Goal: Transaction & Acquisition: Purchase product/service

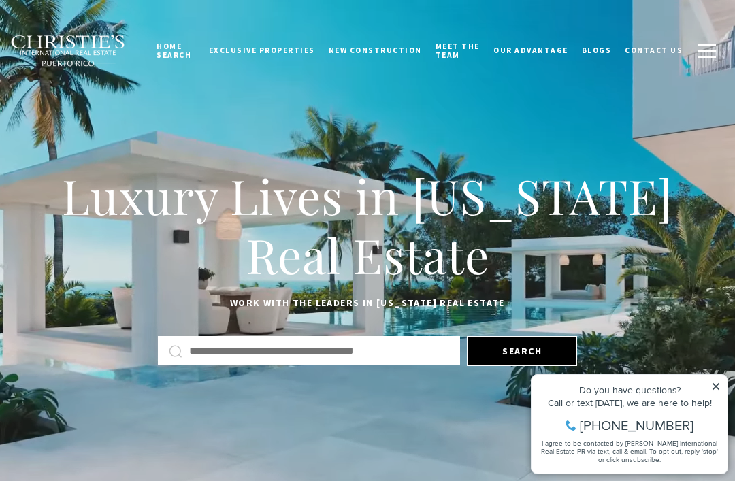
click at [501, 357] on button "Search" at bounding box center [522, 351] width 110 height 30
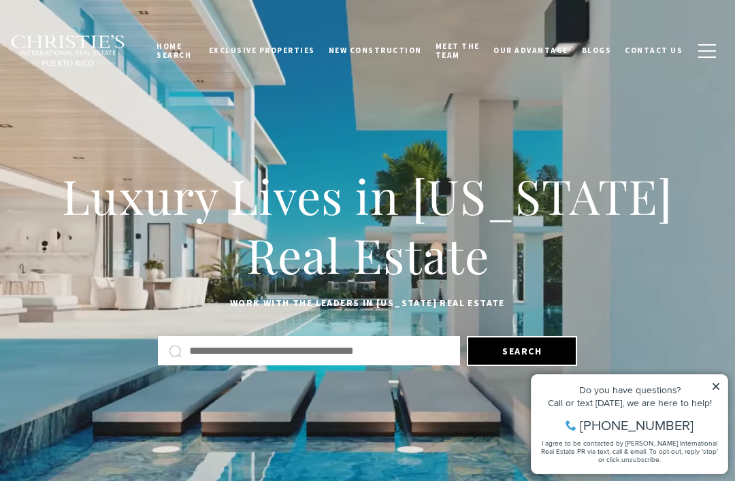
click at [716, 384] on icon at bounding box center [716, 387] width 10 height 10
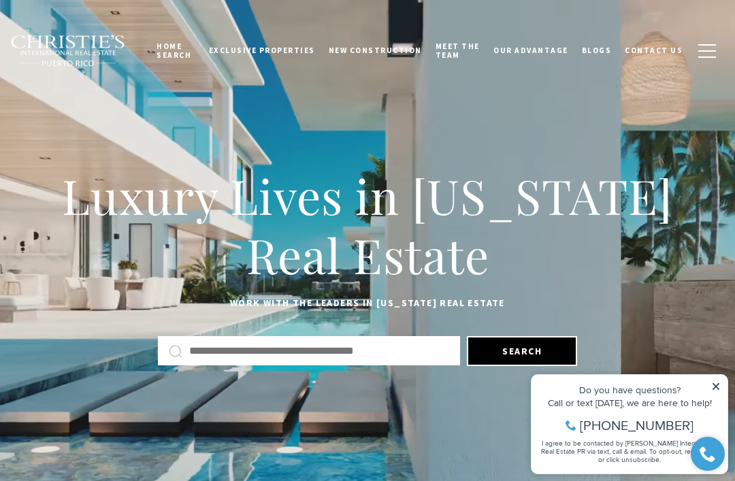
click at [712, 384] on icon at bounding box center [715, 386] width 7 height 7
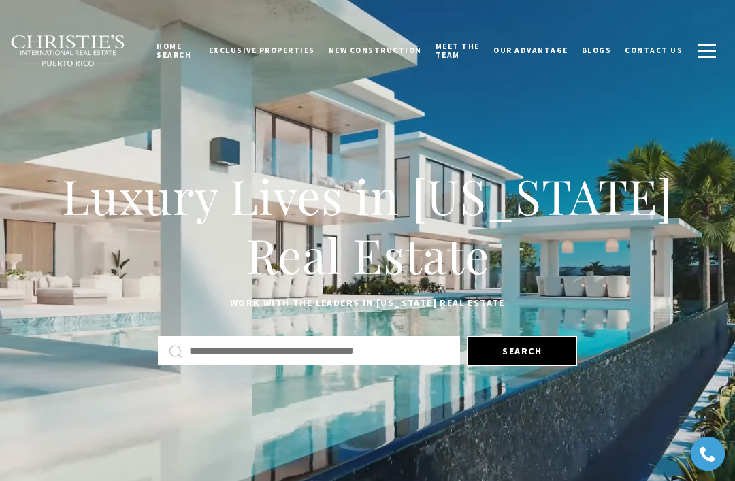
click at [392, 347] on input "text" at bounding box center [319, 351] width 260 height 18
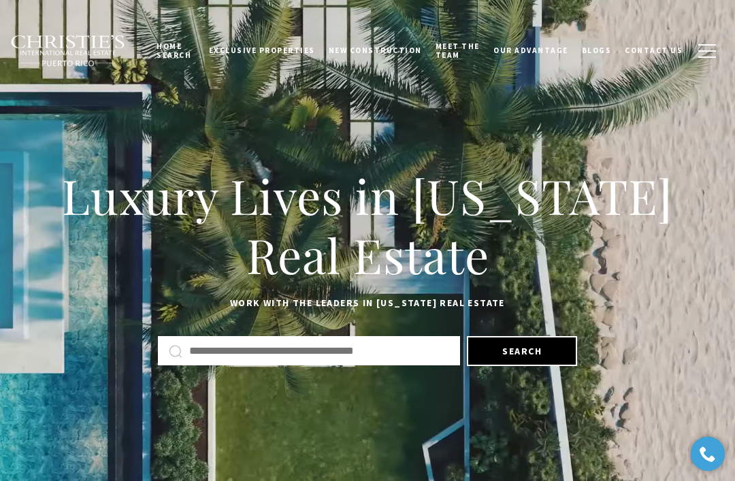
click at [512, 349] on button "Search" at bounding box center [522, 351] width 110 height 30
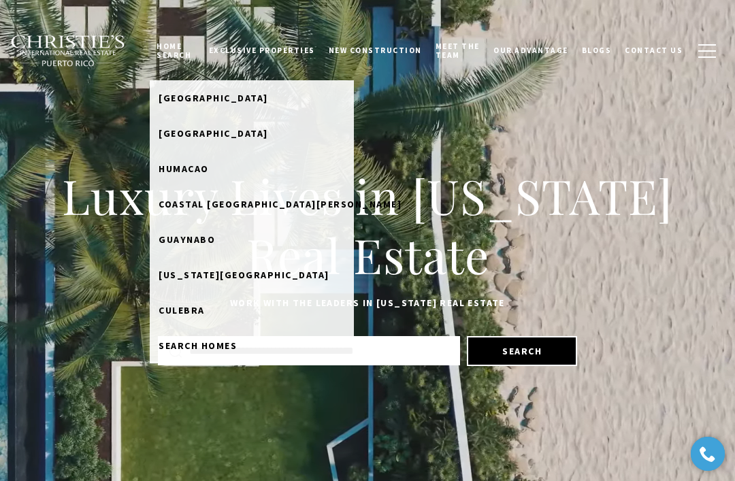
click at [201, 138] on span "[GEOGRAPHIC_DATA]" at bounding box center [213, 133] width 110 height 12
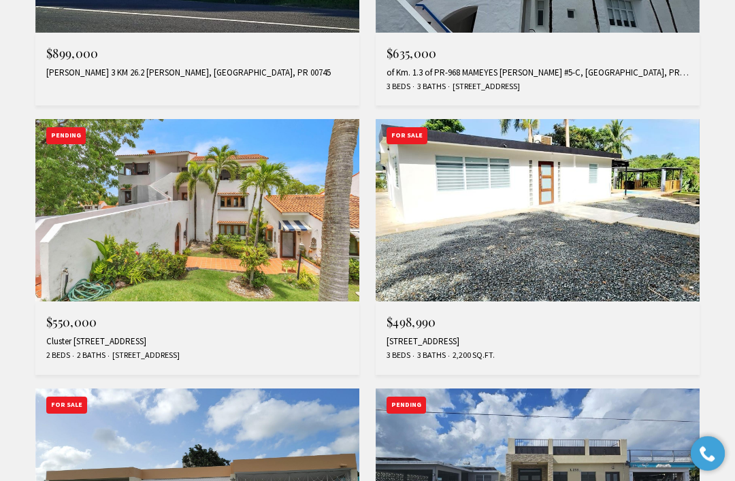
scroll to position [759, 0]
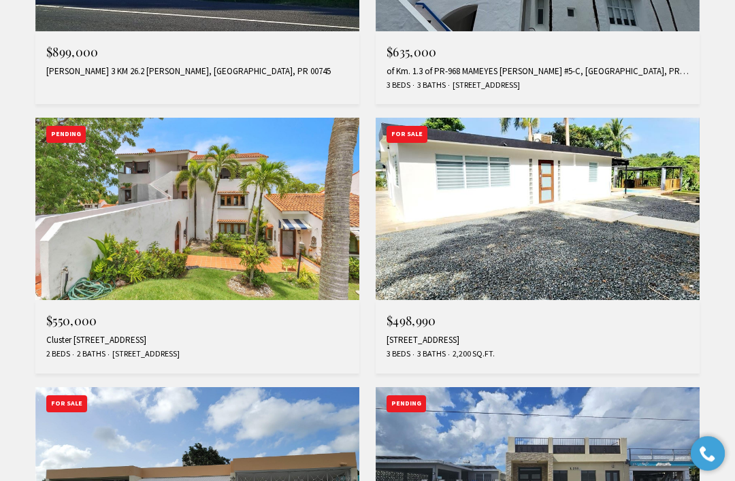
click at [682, 263] on img at bounding box center [537, 209] width 324 height 182
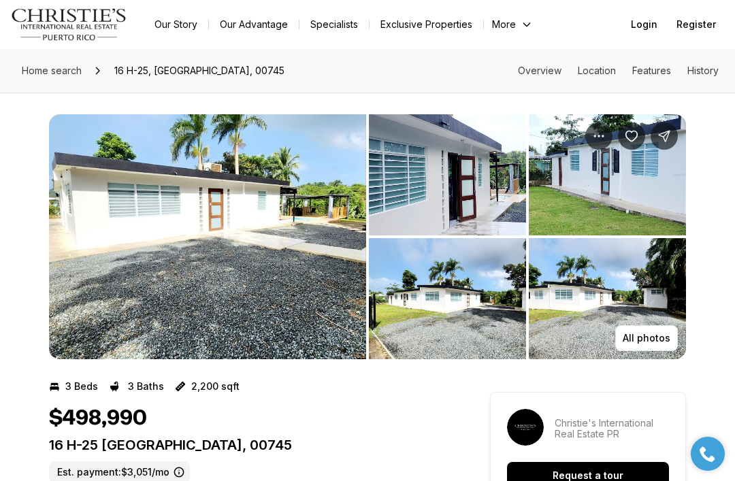
click at [475, 206] on img "View image gallery" at bounding box center [447, 174] width 157 height 121
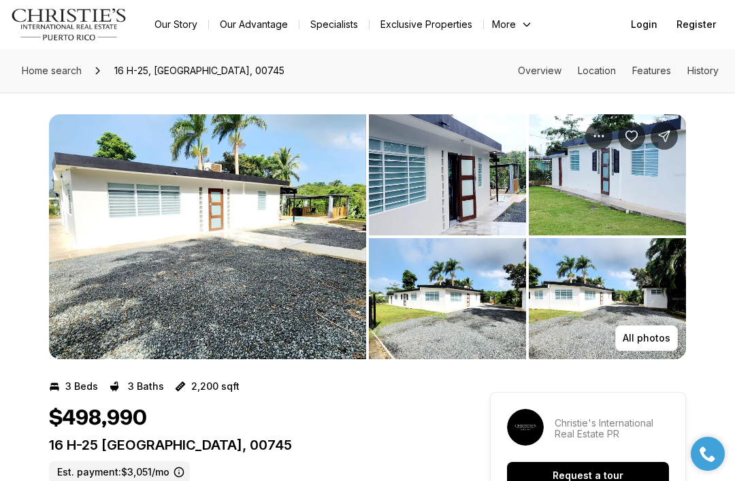
click at [307, 305] on img "View image gallery" at bounding box center [207, 236] width 317 height 245
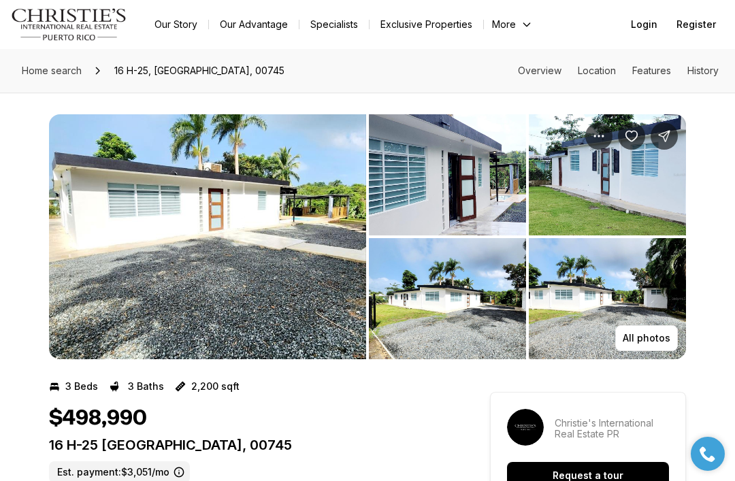
click at [645, 338] on p "All photos" at bounding box center [646, 338] width 48 height 11
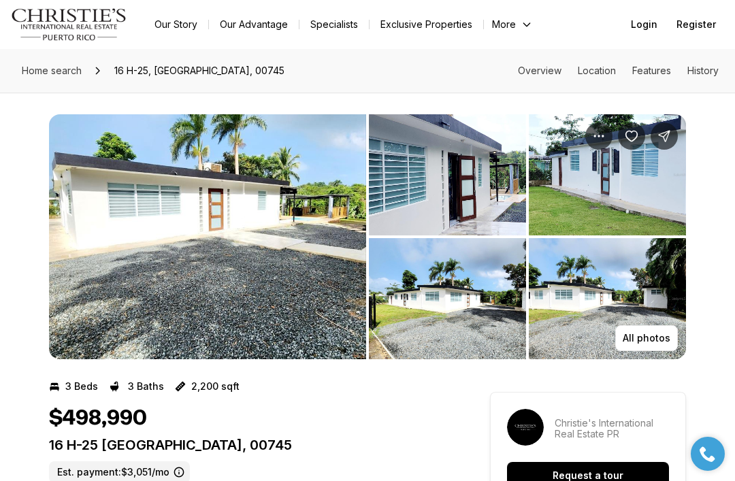
click at [654, 337] on p "All photos" at bounding box center [646, 338] width 48 height 11
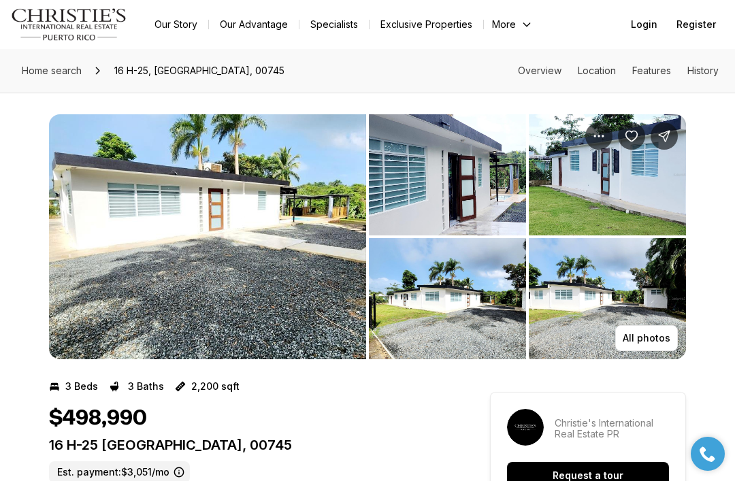
click at [658, 337] on p "All photos" at bounding box center [646, 338] width 48 height 11
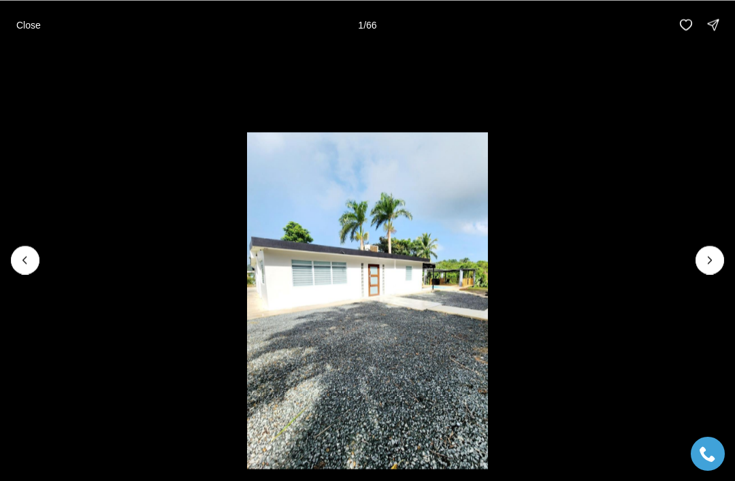
click at [384, 49] on div "Close 1 / 66" at bounding box center [367, 24] width 735 height 49
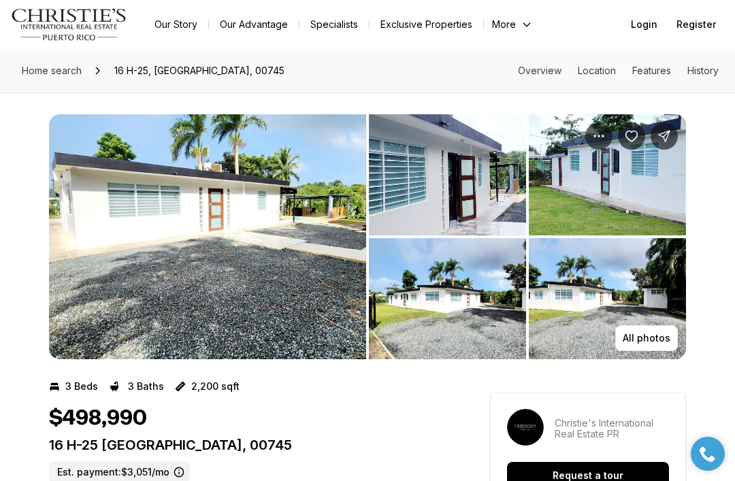
click at [456, 197] on img "View image gallery" at bounding box center [447, 174] width 157 height 121
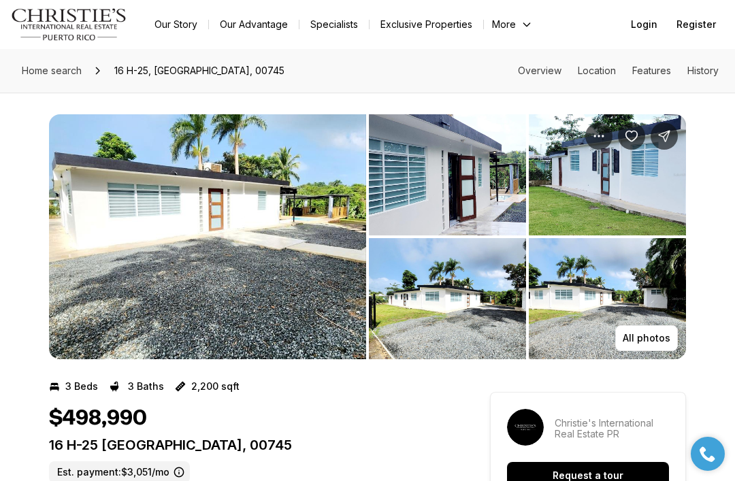
click at [600, 133] on icon "Property options" at bounding box center [599, 136] width 14 height 14
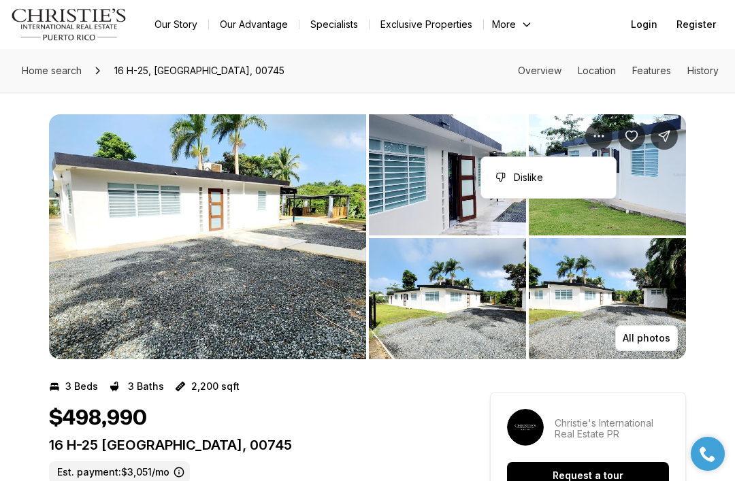
click at [664, 212] on img "View image gallery" at bounding box center [606, 174] width 157 height 121
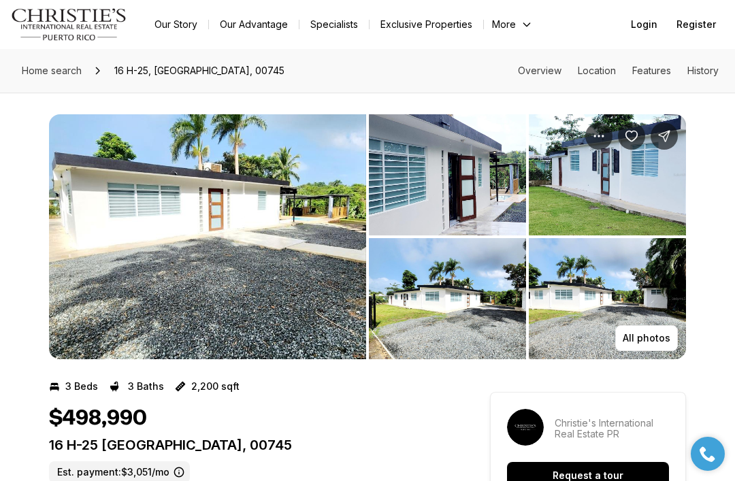
click at [652, 335] on p "All photos" at bounding box center [646, 338] width 48 height 11
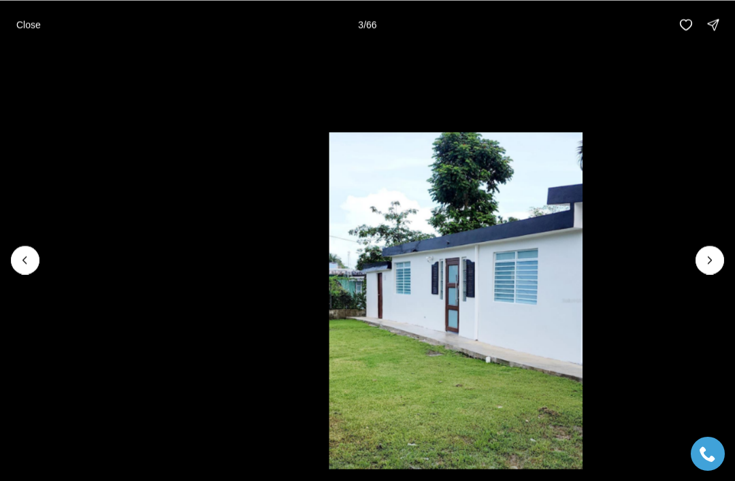
click at [656, 341] on p "All photos" at bounding box center [646, 338] width 48 height 11
click at [655, 341] on p "All photos" at bounding box center [646, 338] width 48 height 11
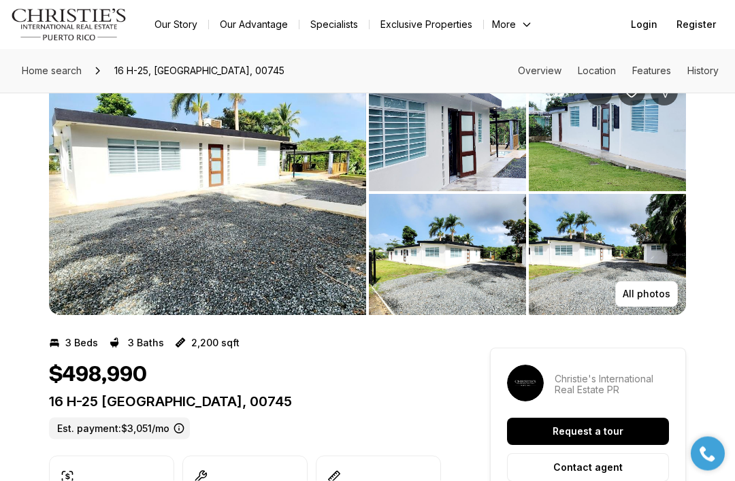
scroll to position [45, 0]
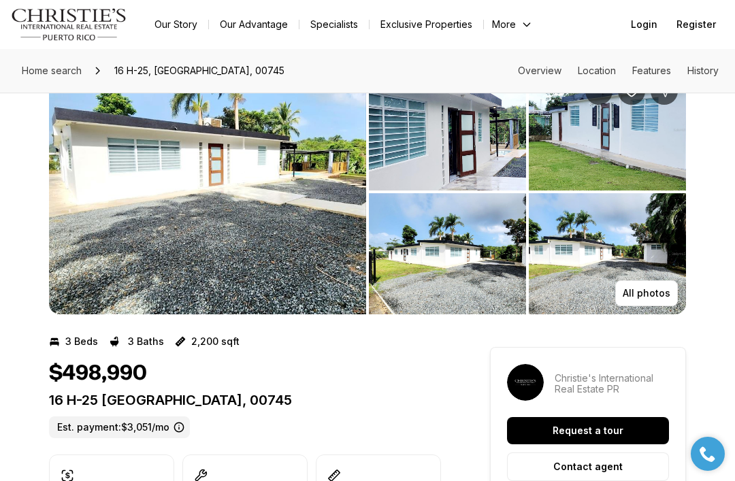
click at [450, 276] on img "View image gallery" at bounding box center [447, 253] width 157 height 121
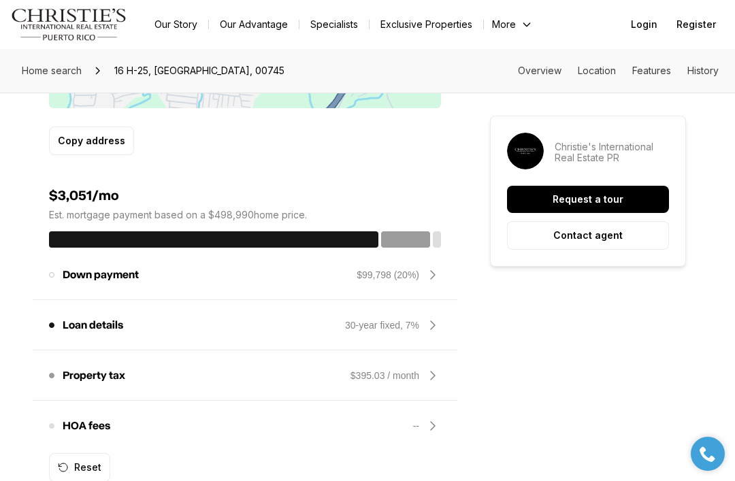
scroll to position [1035, 0]
click at [441, 418] on icon at bounding box center [432, 426] width 16 height 16
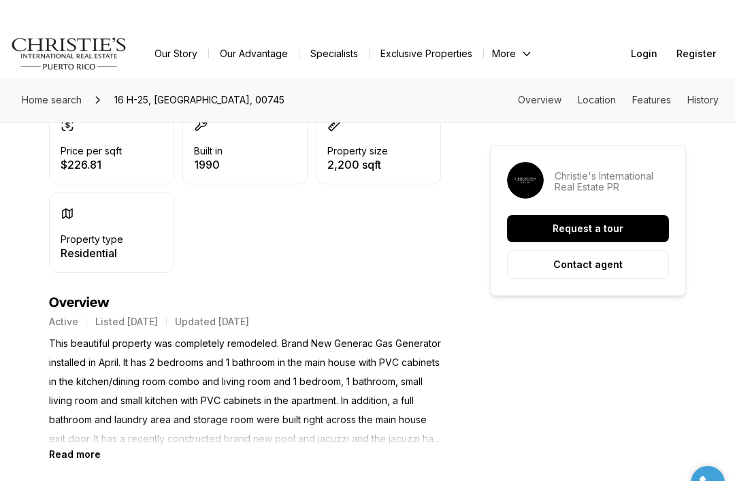
scroll to position [394, 0]
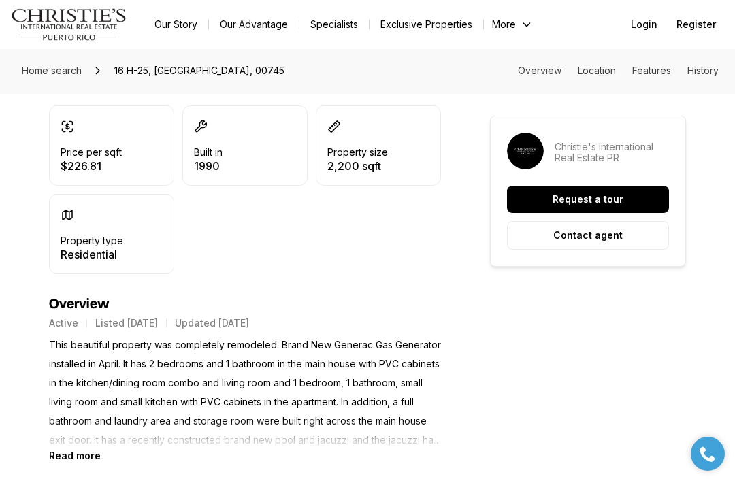
click at [80, 450] on b "Read more" at bounding box center [75, 456] width 52 height 12
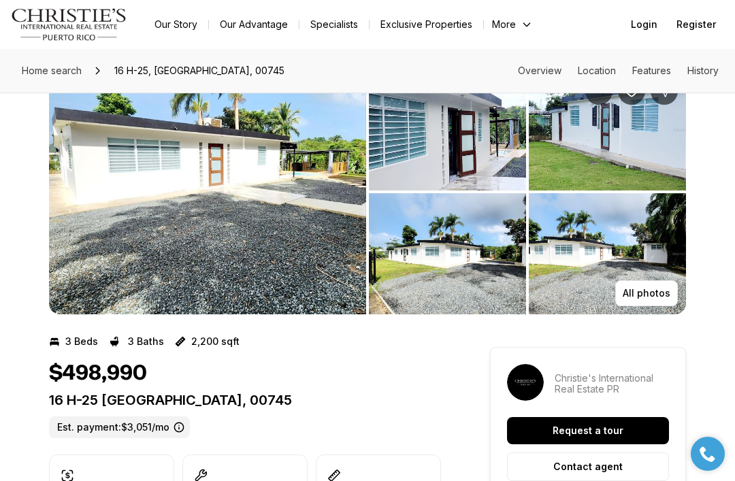
scroll to position [0, 0]
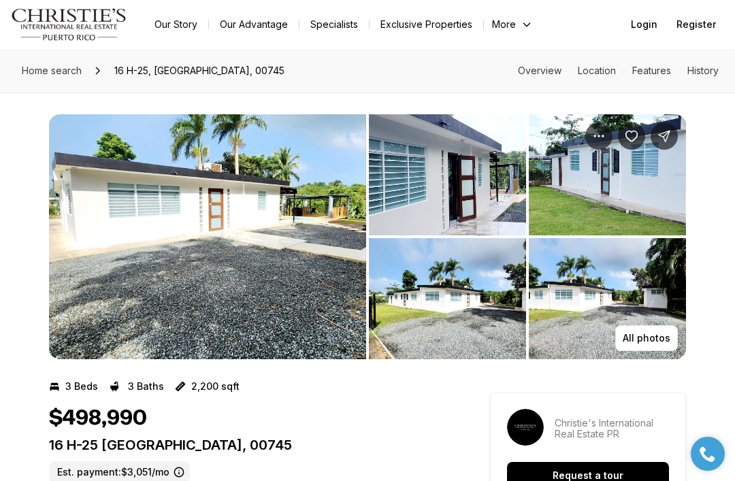
click at [196, 264] on img "View image gallery" at bounding box center [207, 236] width 317 height 245
